Goal: Navigation & Orientation: Go to known website

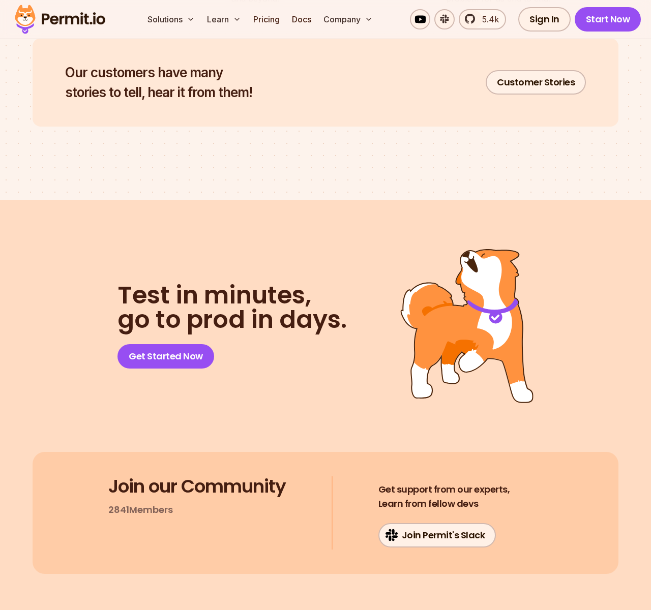
scroll to position [5025, 0]
